Goal: Information Seeking & Learning: Compare options

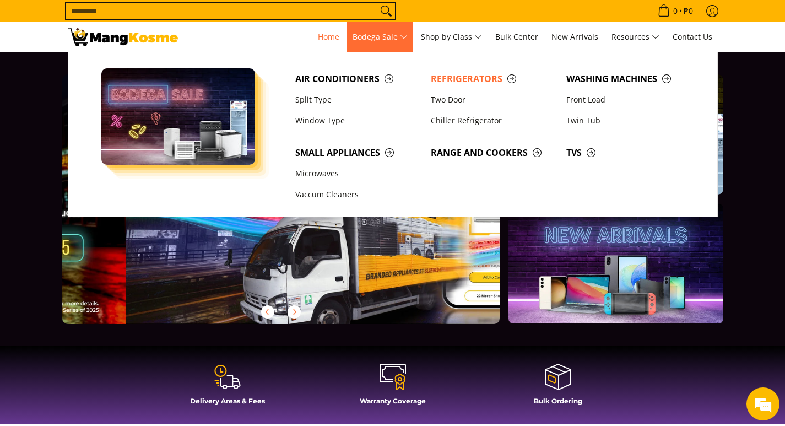
scroll to position [0, 438]
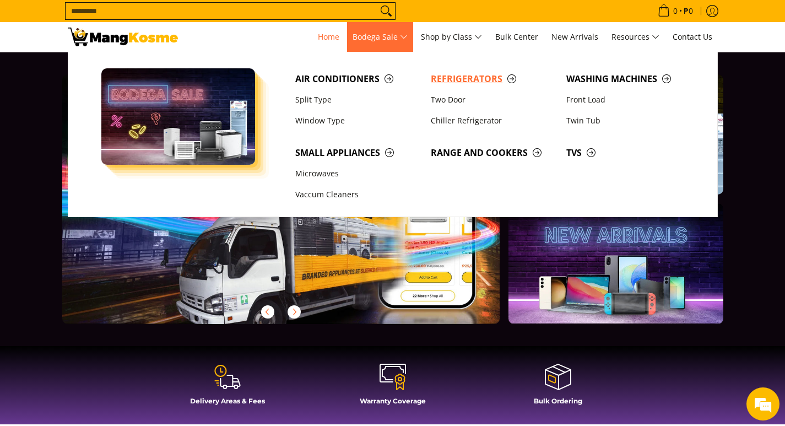
click at [456, 79] on span "Refrigerators" at bounding box center [493, 79] width 124 height 14
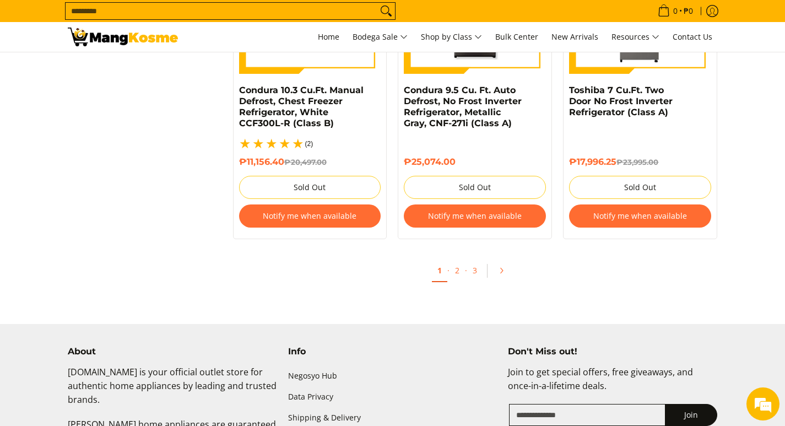
scroll to position [2477, 0]
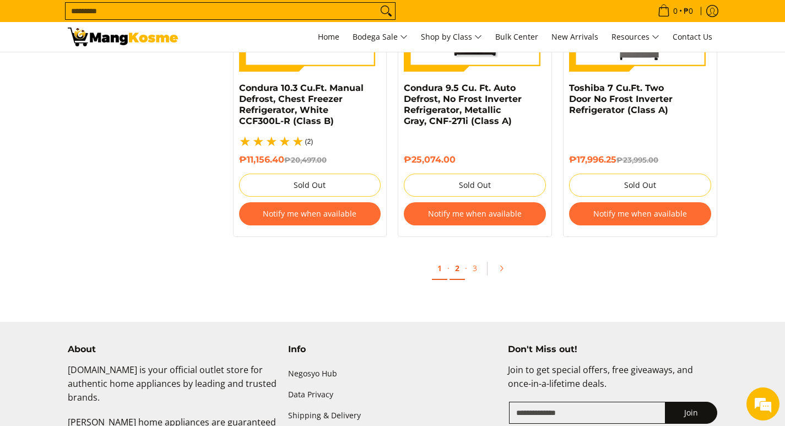
click at [459, 260] on link "2" at bounding box center [456, 268] width 15 height 23
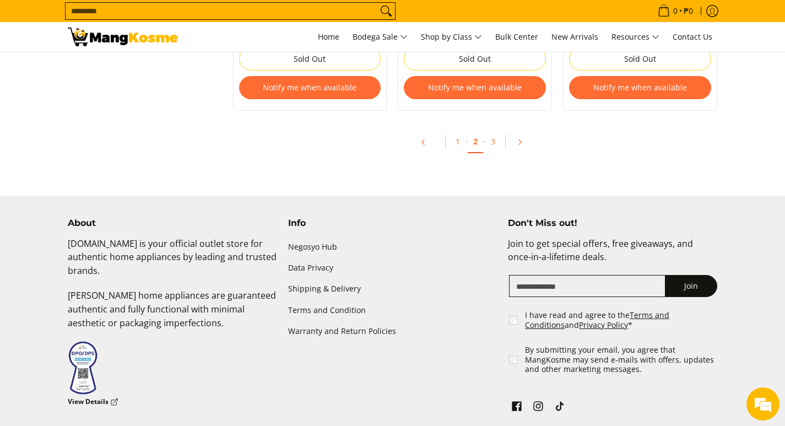
scroll to position [2533, 0]
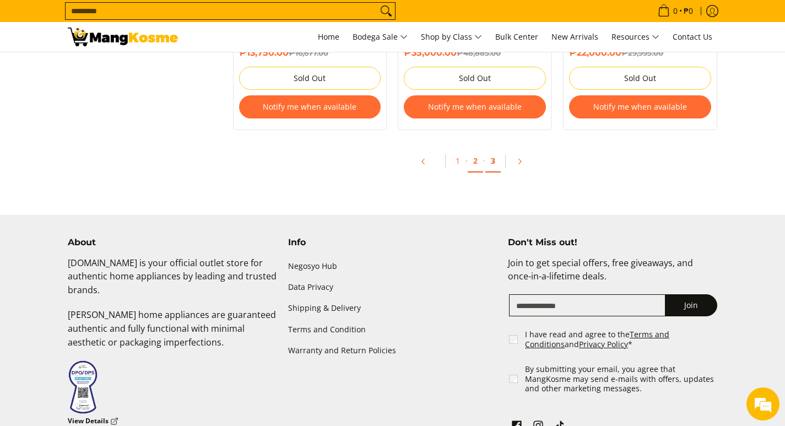
click at [493, 165] on link "3" at bounding box center [492, 161] width 15 height 23
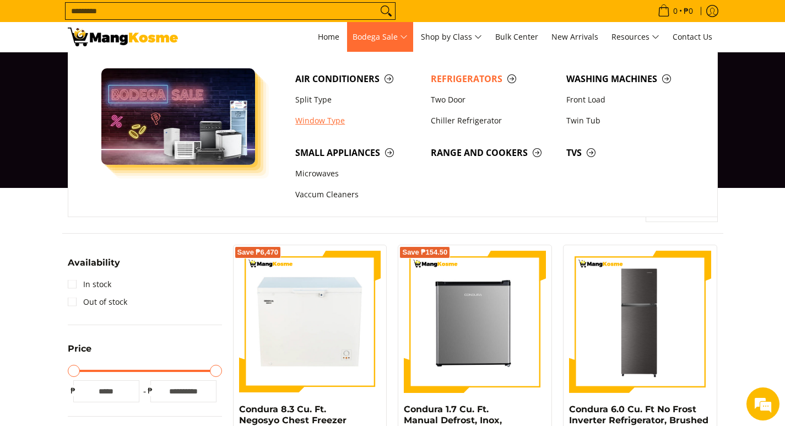
click at [322, 122] on link "Window Type" at bounding box center [357, 120] width 135 height 21
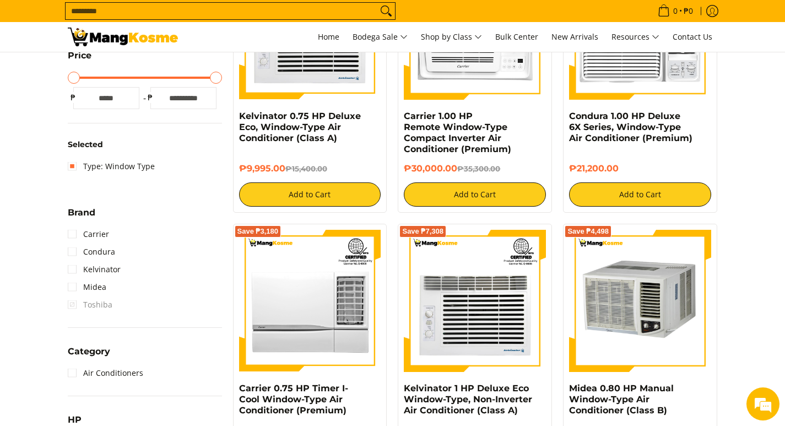
scroll to position [110, 0]
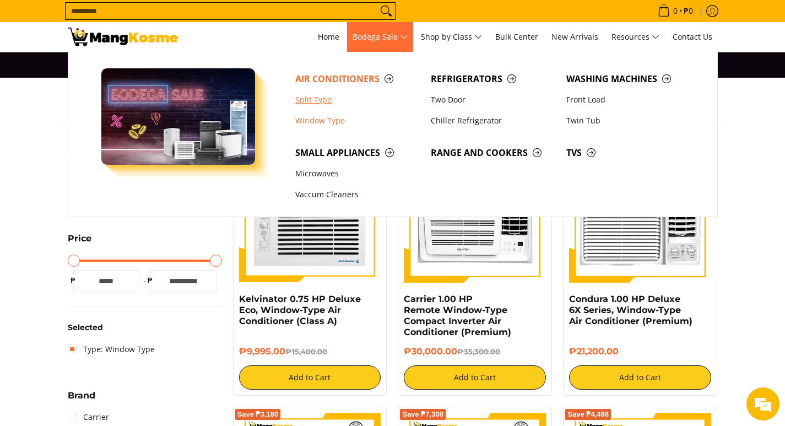
click at [312, 100] on link "Split Type" at bounding box center [357, 99] width 135 height 21
